Goal: Task Accomplishment & Management: Manage account settings

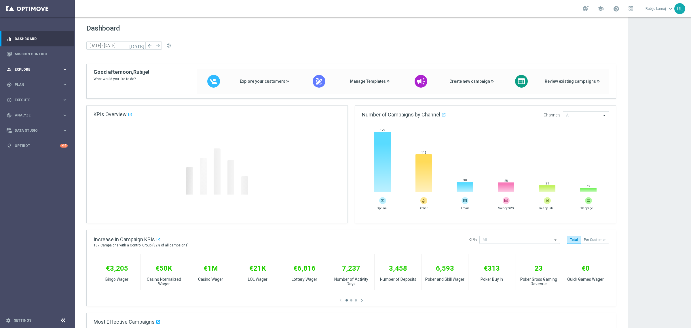
click at [25, 70] on span "Explore" at bounding box center [39, 69] width 48 height 3
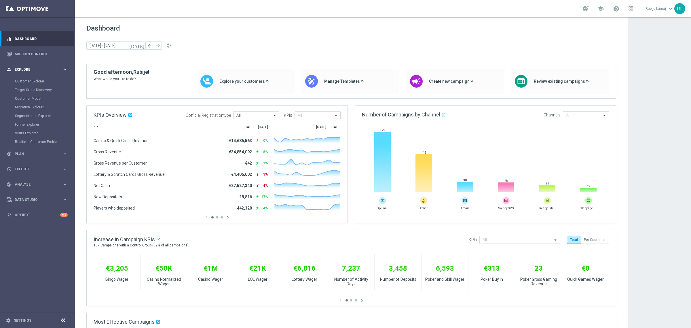
click at [65, 71] on icon "keyboard_arrow_right" at bounding box center [64, 69] width 5 height 5
click at [63, 85] on icon "keyboard_arrow_right" at bounding box center [64, 84] width 5 height 5
click at [31, 95] on link "Target Groups" at bounding box center [37, 96] width 45 height 5
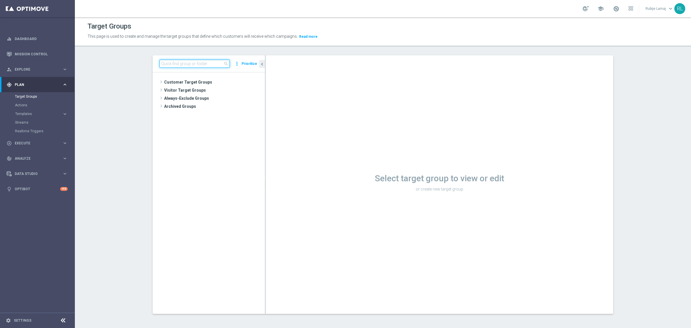
click at [206, 63] on input at bounding box center [195, 64] width 70 height 8
paste input "NEW 2025 Silver Attivi_ 0,1<ggr>14,99_senza saldo"
type input "NEW 2025 Silver Attivi_ 0,1<ggr>14,99_senza saldo"
click at [205, 105] on span "NEW 2025 Silver Attivi_ 0,1<ggr>14,99_senza saldo" at bounding box center [220, 106] width 65 height 5
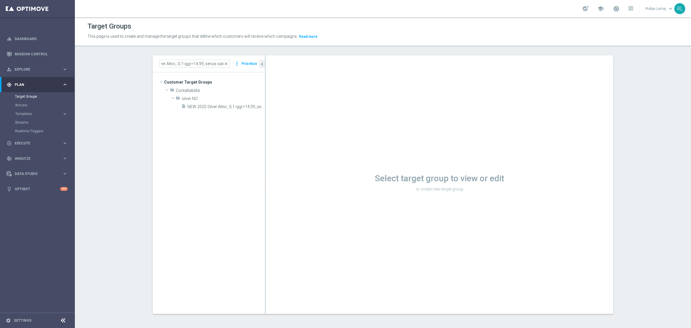
scroll to position [0, 0]
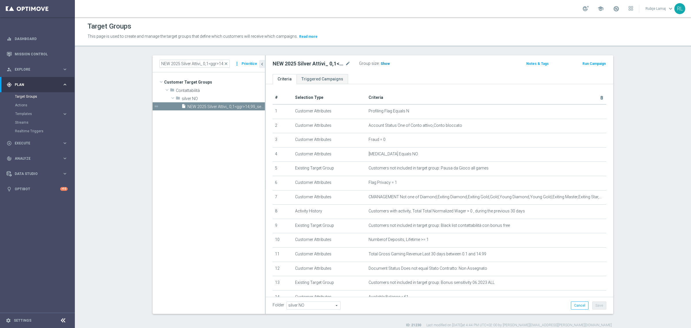
click at [380, 66] on h3 "Show" at bounding box center [385, 63] width 10 height 6
click at [383, 65] on span "86,849" at bounding box center [387, 64] width 12 height 5
click at [224, 62] on span "close" at bounding box center [226, 63] width 5 height 5
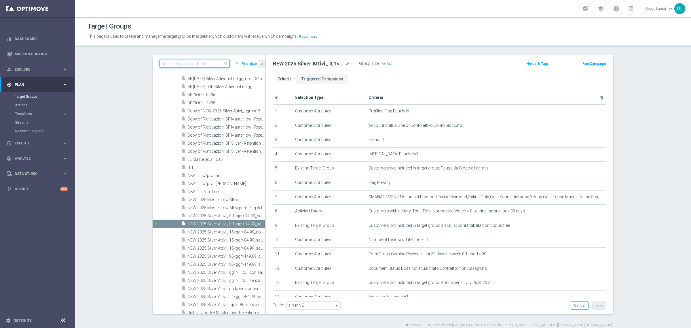
click at [195, 63] on input at bounding box center [195, 64] width 70 height 8
paste input "[PERSON_NAME] Betting_Weekly_Si-Si reg 8-16"
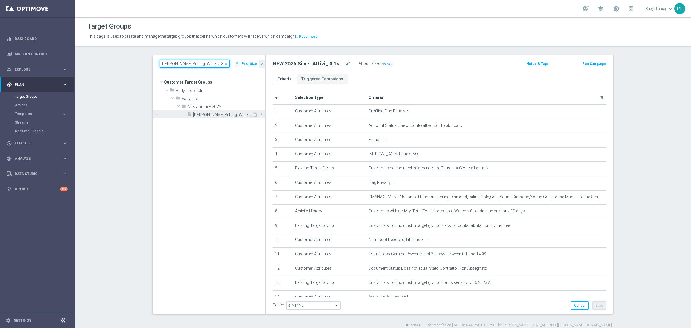
type input "[PERSON_NAME] Betting_Weekly_Si-Si reg 8-16"
click at [211, 115] on span "[PERSON_NAME] Betting_Weekly_Si-Si reg 8-16" at bounding box center [222, 114] width 59 height 5
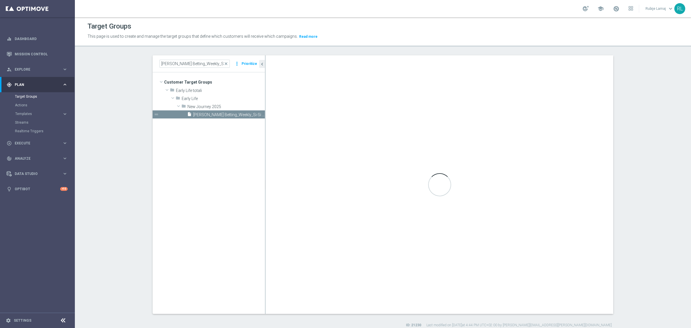
type input "New Journey 2025"
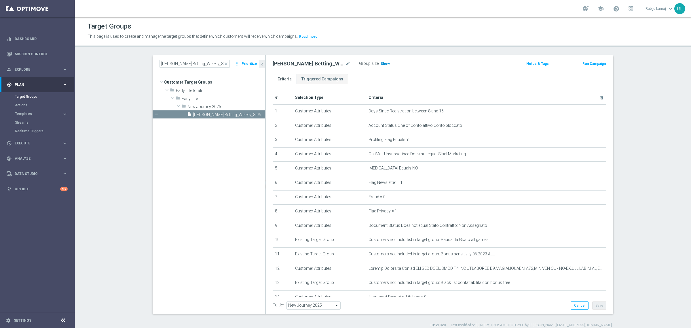
click at [382, 66] on h3 "Show" at bounding box center [385, 63] width 10 height 6
click at [382, 65] on span "2,666" at bounding box center [386, 64] width 10 height 5
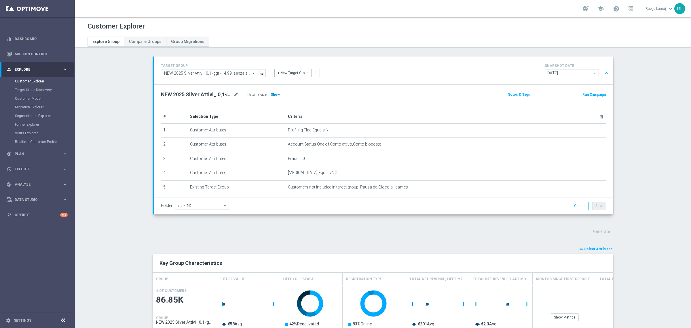
click at [272, 94] on span "Show" at bounding box center [275, 94] width 9 height 4
click at [147, 224] on div "TARGET GROUP NEW 2025 Silver Attivi_ 0,1<ggr>14,99_senza saldo NEW 2025 Silver …" at bounding box center [383, 297] width 484 height 482
drag, startPoint x: 267, startPoint y: 95, endPoint x: 289, endPoint y: 95, distance: 22.2
click at [289, 95] on div "Group size : 86,849" at bounding box center [276, 94] width 58 height 8
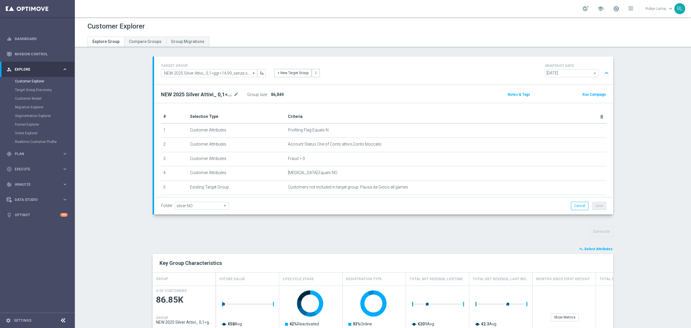
scroll to position [217, 0]
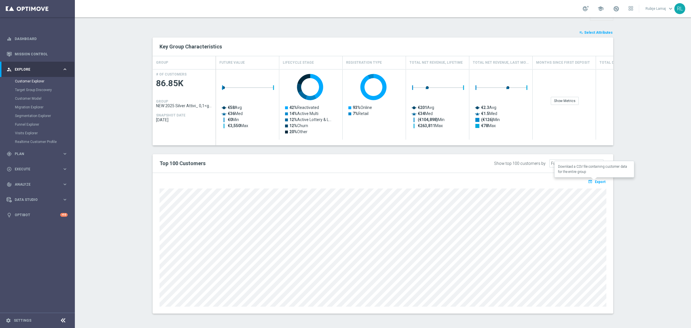
click at [596, 182] on span "Export" at bounding box center [600, 182] width 11 height 4
click at [595, 182] on span "Export" at bounding box center [600, 182] width 11 height 4
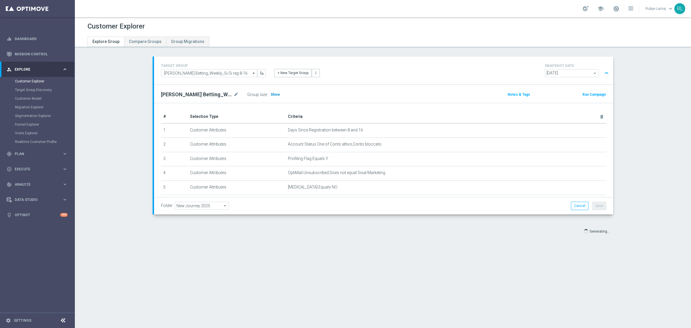
click at [271, 95] on span "Show" at bounding box center [275, 94] width 9 height 4
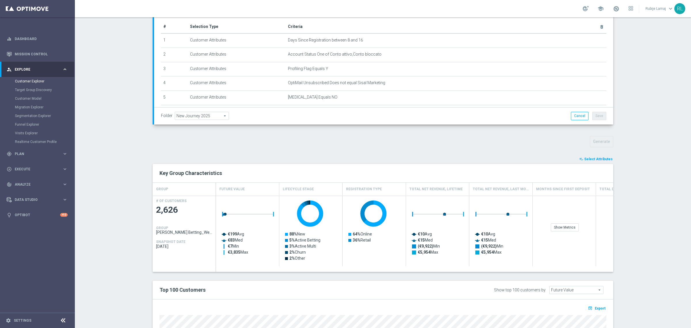
scroll to position [217, 0]
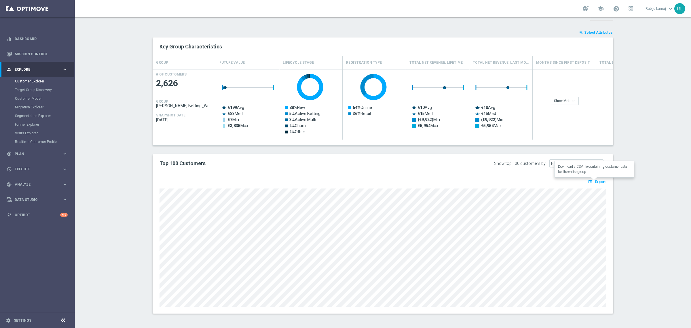
click at [595, 180] on span "Export" at bounding box center [600, 182] width 11 height 4
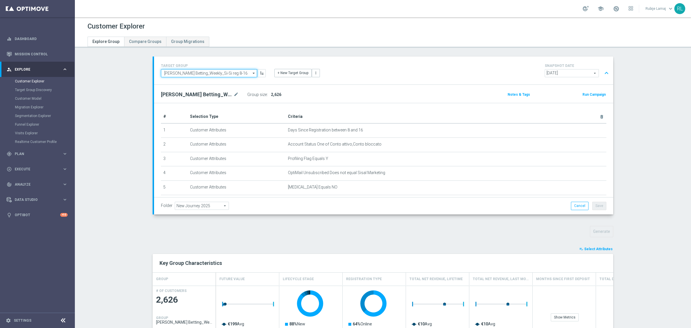
click at [226, 71] on input "[PERSON_NAME] Betting_Weekly_Si-Si reg 8-16" at bounding box center [209, 73] width 96 height 8
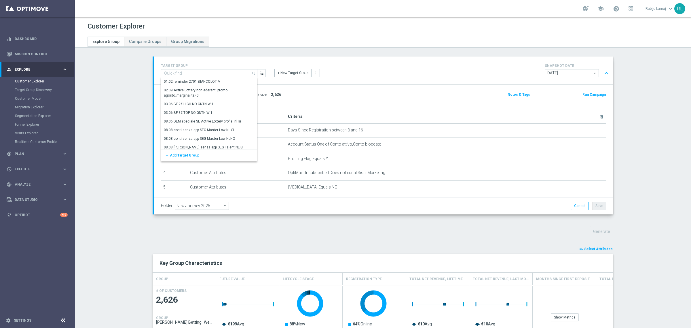
click at [209, 63] on div "TARGET GROUP J. Betting_Weekly_Si-Si reg 8-16 search Show Selected 0 of NaN 01.…" at bounding box center [213, 69] width 113 height 15
type input "[PERSON_NAME] Betting_Weekly_Si-Si reg 8-16"
